Goal: Find specific page/section: Find specific page/section

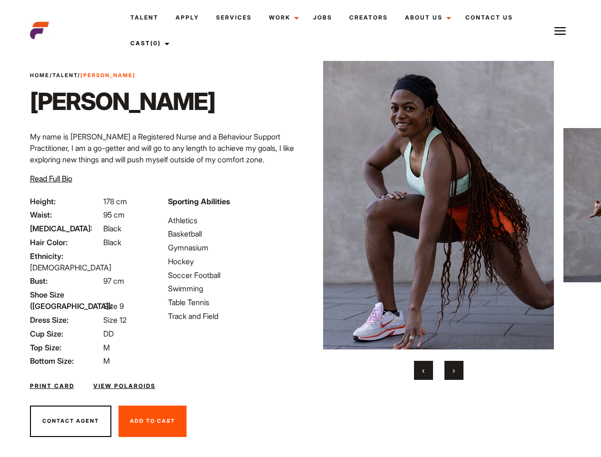
click at [150, 43] on link "Cast (0)" at bounding box center [148, 43] width 53 height 26
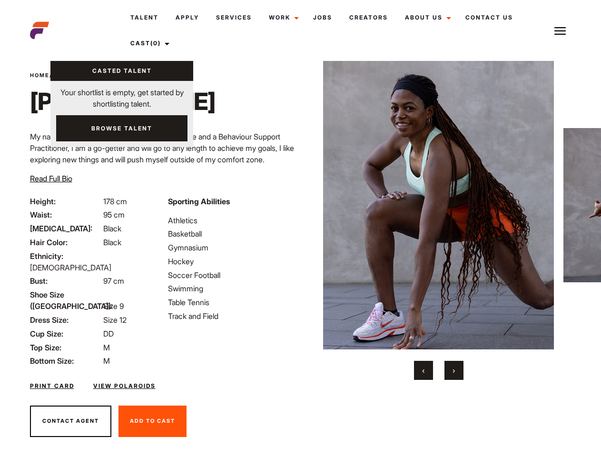
click at [560, 30] on img at bounding box center [560, 30] width 11 height 11
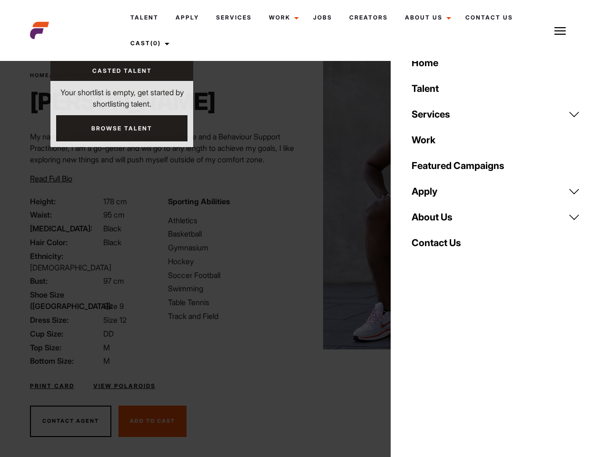
click at [438, 220] on img at bounding box center [438, 205] width 231 height 289
click at [300, 205] on div "Sporting Abilities Athletics Basketball Gymnasium Hockey Soccer Football Swimmi…" at bounding box center [231, 281] width 138 height 171
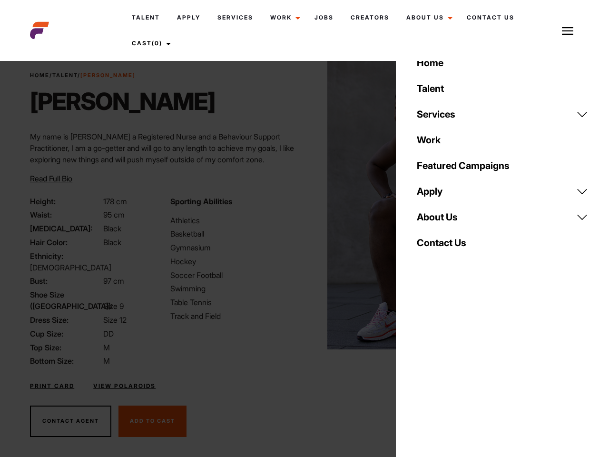
click at [424, 370] on div "Home Talent Services Talent Casting Photography Videography Creative Hair and M…" at bounding box center [502, 228] width 213 height 457
click at [454, 370] on div "Home Talent Services Talent Casting Photography Videography Creative Hair and M…" at bounding box center [502, 228] width 213 height 457
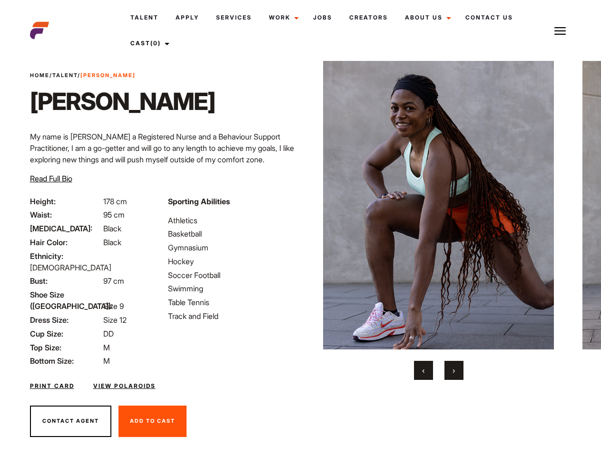
click at [150, 43] on link "Cast (0)" at bounding box center [148, 43] width 53 height 26
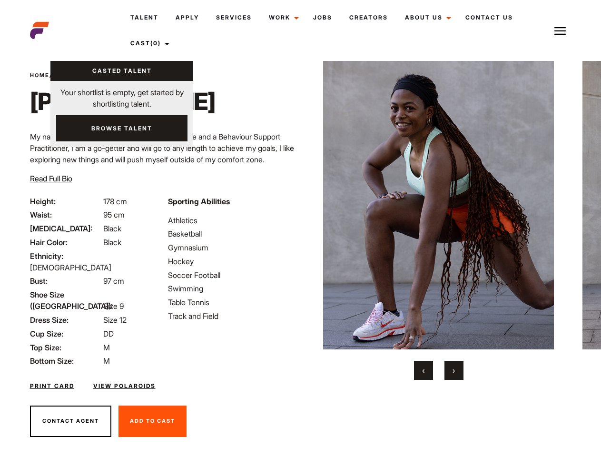
click at [560, 30] on img at bounding box center [560, 30] width 11 height 11
click at [438, 220] on img at bounding box center [438, 205] width 231 height 289
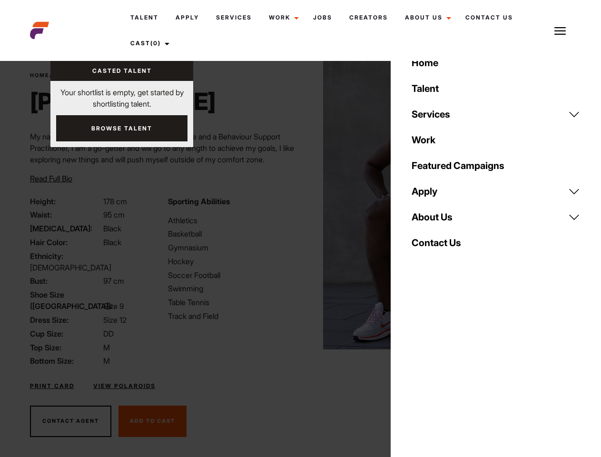
click at [300, 205] on div "Sporting Abilities Athletics Basketball Gymnasium Hockey Soccer Football Swimmi…" at bounding box center [231, 281] width 138 height 171
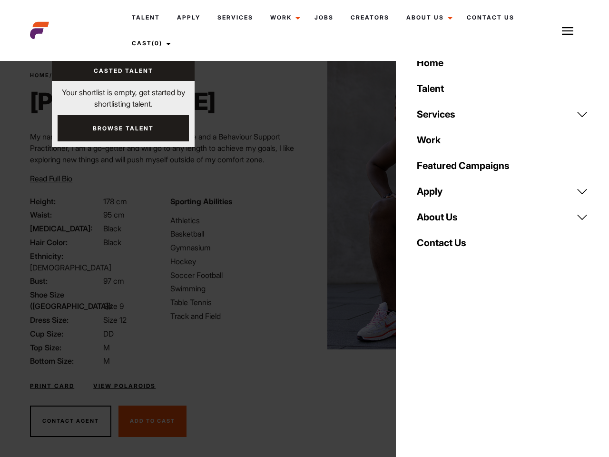
click at [424, 370] on button "‹" at bounding box center [429, 370] width 19 height 19
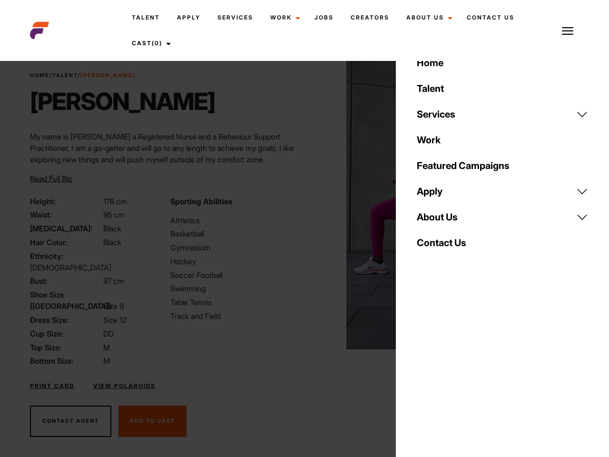
click at [454, 370] on button "›" at bounding box center [459, 370] width 19 height 19
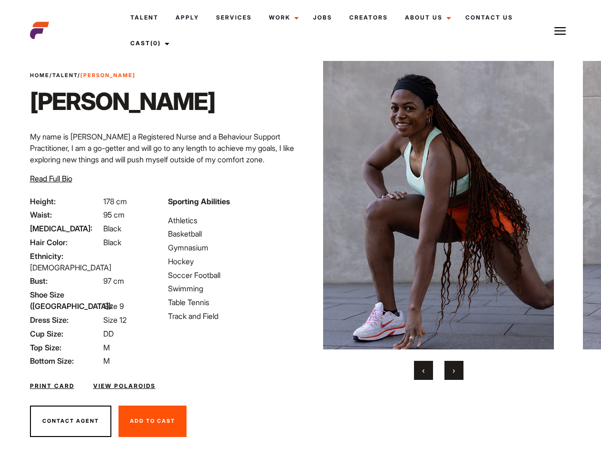
click at [150, 43] on link "Cast (0)" at bounding box center [148, 43] width 53 height 26
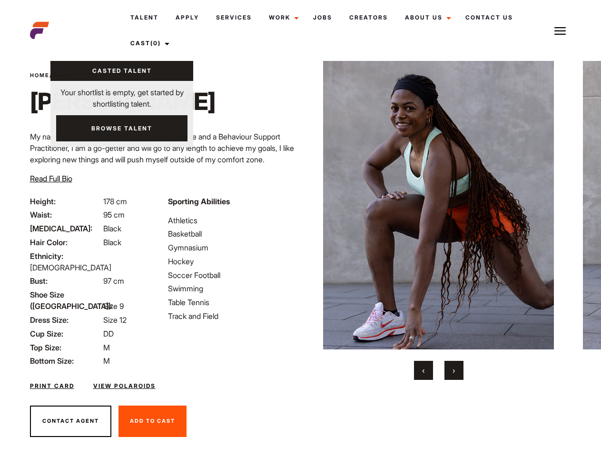
click at [560, 30] on img at bounding box center [560, 30] width 11 height 11
click at [438, 220] on img at bounding box center [438, 205] width 231 height 289
click at [300, 205] on div "Sporting Abilities Athletics Basketball Gymnasium Hockey Soccer Football Swimmi…" at bounding box center [231, 281] width 138 height 171
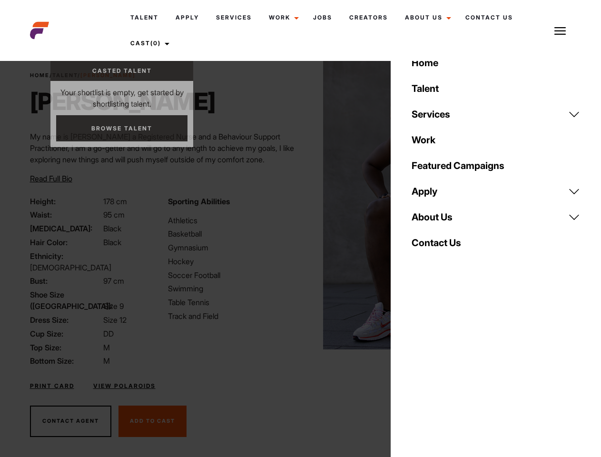
click at [424, 370] on button "‹" at bounding box center [423, 370] width 19 height 19
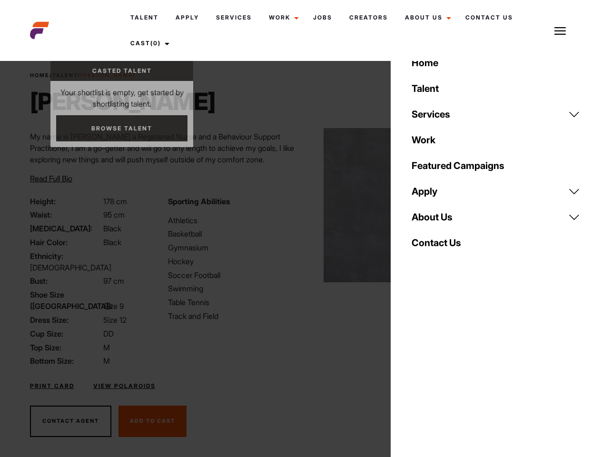
click at [454, 370] on button "›" at bounding box center [454, 370] width 19 height 19
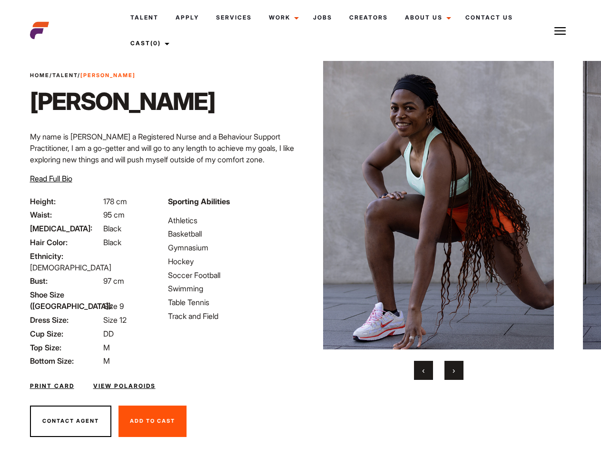
click at [150, 43] on link "Cast (0)" at bounding box center [148, 43] width 53 height 26
click at [560, 30] on img at bounding box center [560, 30] width 11 height 11
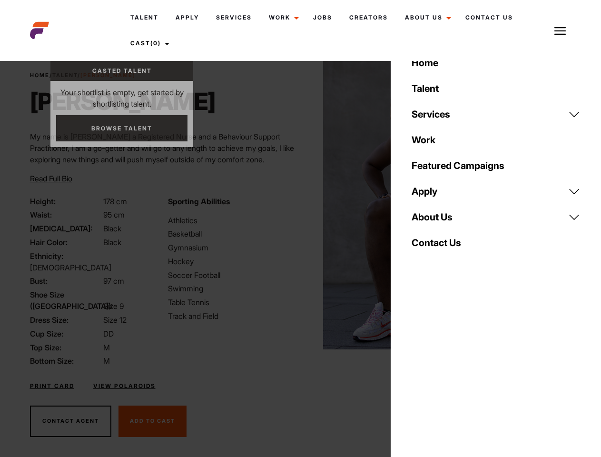
click at [438, 220] on img at bounding box center [438, 205] width 231 height 289
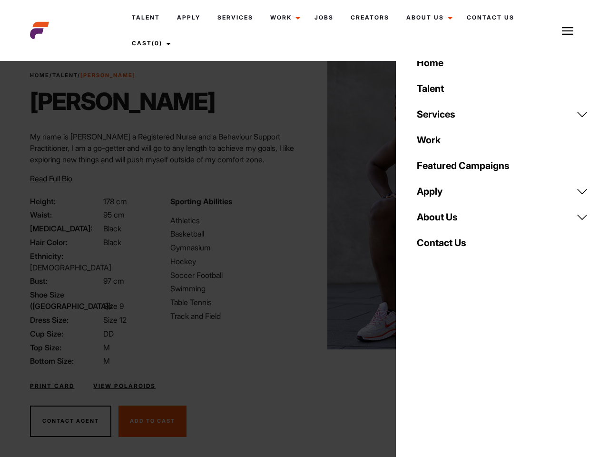
click at [300, 205] on div "Sporting Abilities Athletics Basketball Gymnasium Hockey Soccer Football Swimmi…" at bounding box center [235, 281] width 140 height 171
click at [424, 370] on div "Home Talent Services Talent Casting Photography Videography Creative Hair and M…" at bounding box center [502, 228] width 213 height 457
click at [454, 370] on div "Home Talent Services Talent Casting Photography Videography Creative Hair and M…" at bounding box center [502, 228] width 213 height 457
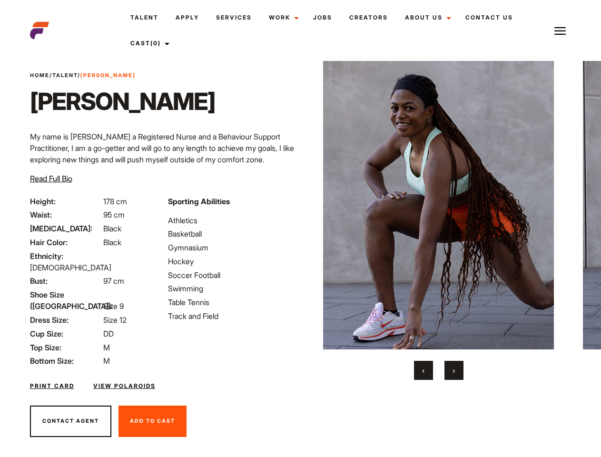
click at [150, 43] on link "Cast (0)" at bounding box center [148, 43] width 53 height 26
click at [560, 30] on img at bounding box center [560, 30] width 11 height 11
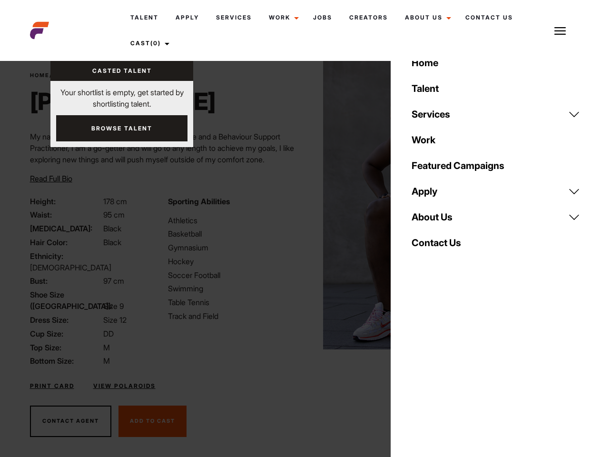
click at [438, 220] on img at bounding box center [438, 205] width 231 height 289
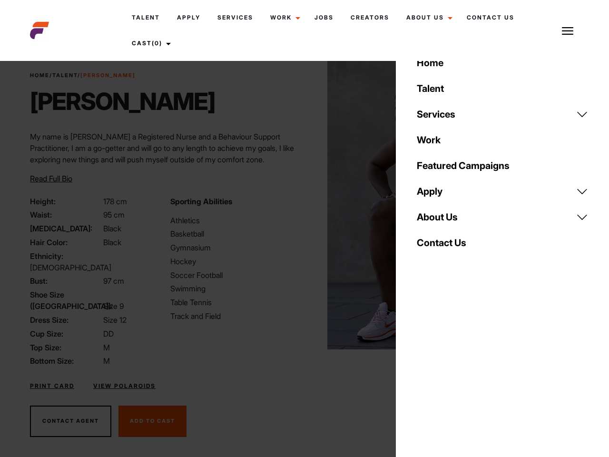
click at [300, 205] on div "Sporting Abilities Athletics Basketball Gymnasium Hockey Soccer Football Swimmi…" at bounding box center [235, 281] width 140 height 171
click at [424, 370] on div "Home Talent Services Talent Casting Photography Videography Creative Hair and M…" at bounding box center [502, 228] width 213 height 457
click at [454, 370] on div "Home Talent Services Talent Casting Photography Videography Creative Hair and M…" at bounding box center [502, 228] width 213 height 457
